Goal: Check status: Check status

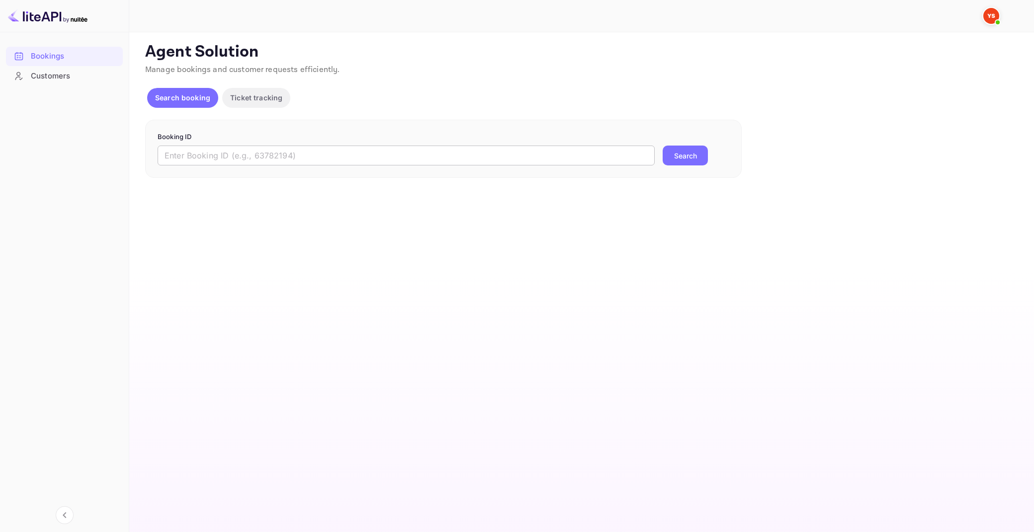
click at [414, 151] on input "text" at bounding box center [406, 156] width 497 height 20
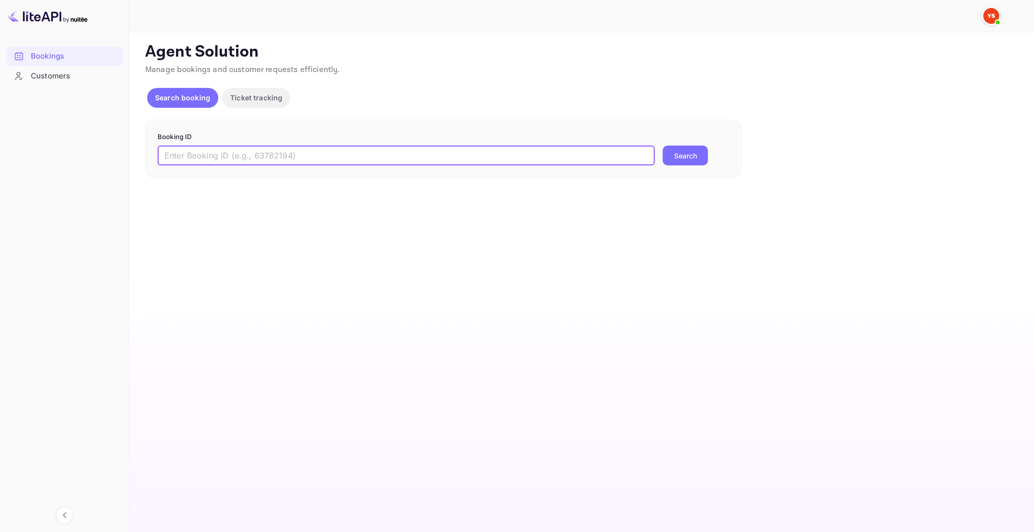
paste input "9231375"
type input "9231375"
click at [663, 146] on button "Search" at bounding box center [685, 156] width 45 height 20
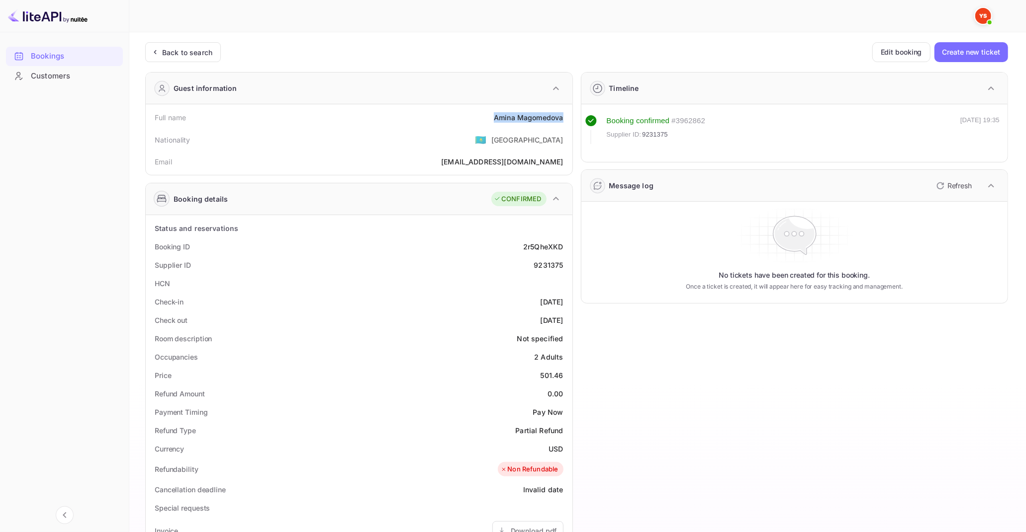
drag, startPoint x: 494, startPoint y: 116, endPoint x: 564, endPoint y: 117, distance: 70.6
click at [564, 117] on div "Full name [PERSON_NAME]" at bounding box center [359, 117] width 419 height 18
copy div "[PERSON_NAME]"
drag, startPoint x: 542, startPoint y: 372, endPoint x: 564, endPoint y: 374, distance: 22.5
click at [564, 374] on div "Price 501.46" at bounding box center [359, 375] width 419 height 18
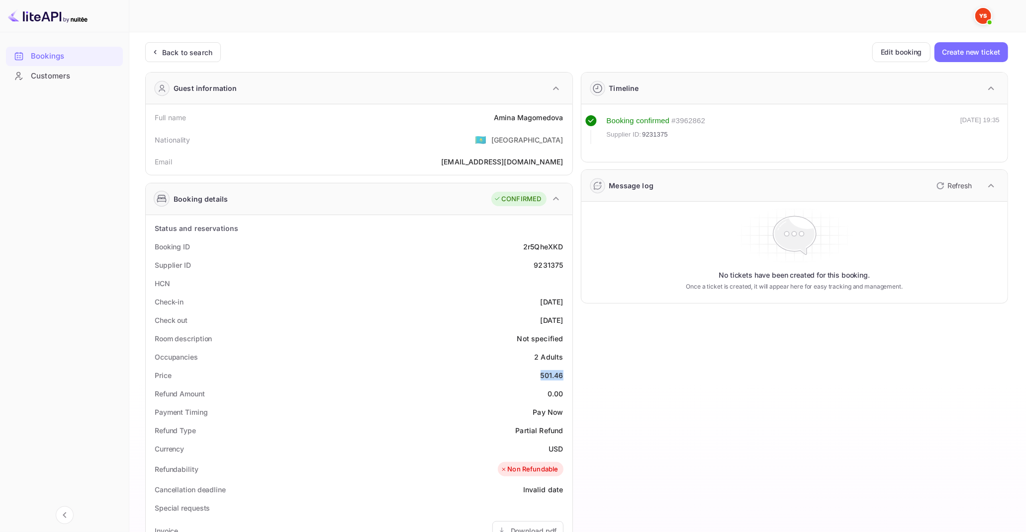
copy div "501.46"
drag, startPoint x: 548, startPoint y: 448, endPoint x: 561, endPoint y: 449, distance: 13.0
click at [561, 449] on div "Currency USD" at bounding box center [359, 449] width 419 height 18
copy div "USD"
